Goal: Find specific fact: Find specific fact

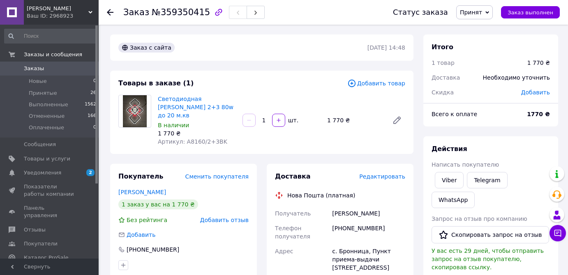
scroll to position [74, 0]
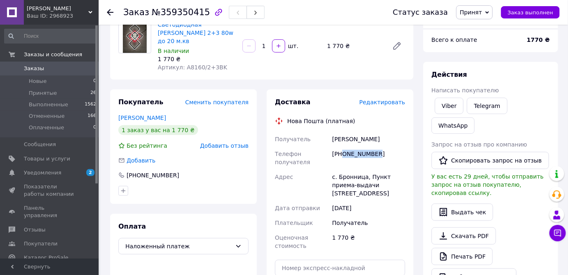
drag, startPoint x: 342, startPoint y: 144, endPoint x: 392, endPoint y: 145, distance: 50.1
click at [392, 147] on div "[PHONE_NUMBER]" at bounding box center [368, 158] width 76 height 23
copy div "0971085593"
click at [339, 132] on div "[PERSON_NAME]" at bounding box center [368, 139] width 76 height 15
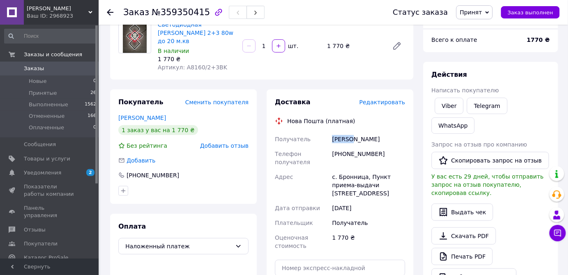
copy div "[PERSON_NAME]"
click at [363, 132] on div "[PERSON_NAME]" at bounding box center [368, 139] width 76 height 15
copy div "[PERSON_NAME]"
click at [115, 6] on div at bounding box center [115, 12] width 16 height 25
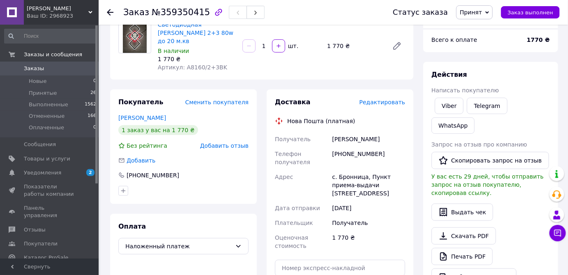
click at [112, 10] on icon at bounding box center [110, 12] width 7 height 7
